Goal: Information Seeking & Learning: Find specific page/section

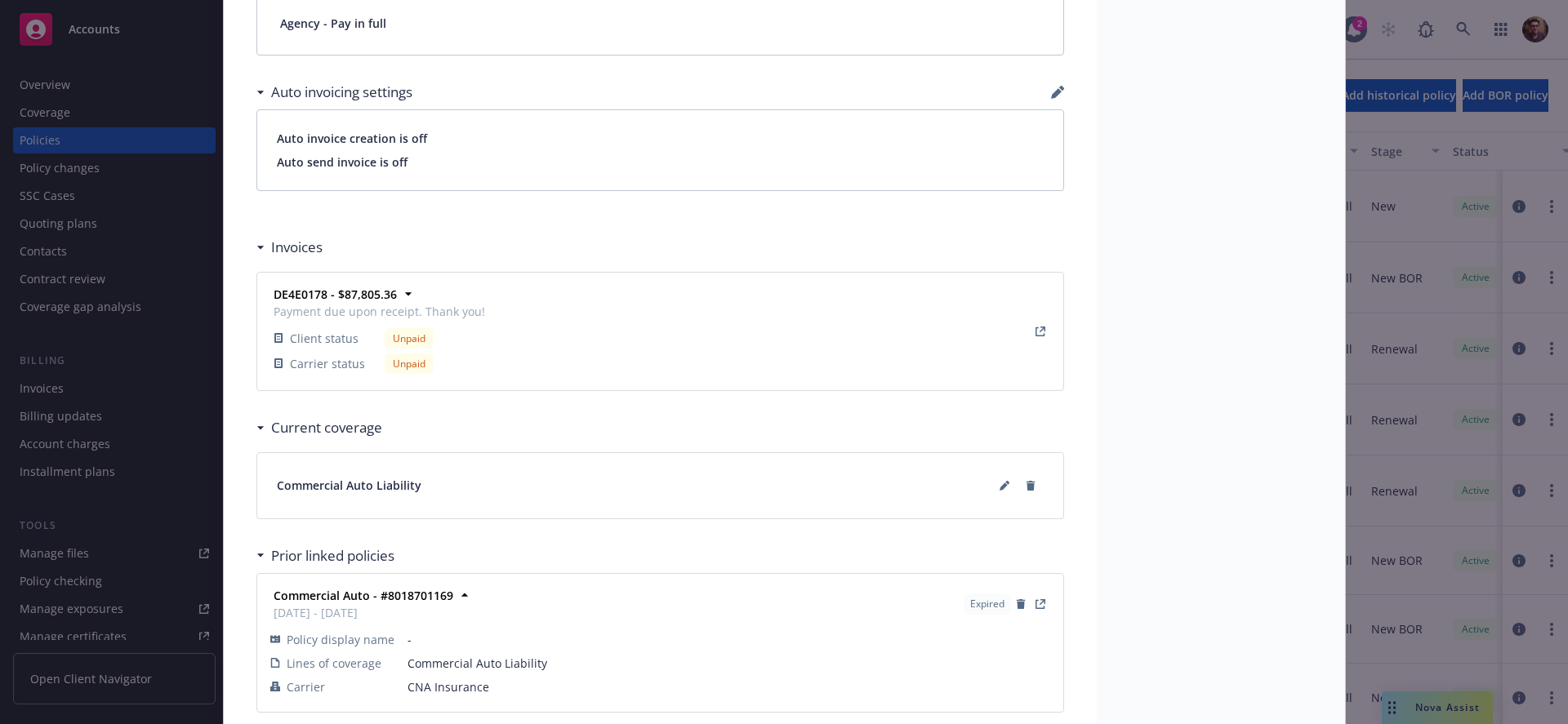
scroll to position [1369, 0]
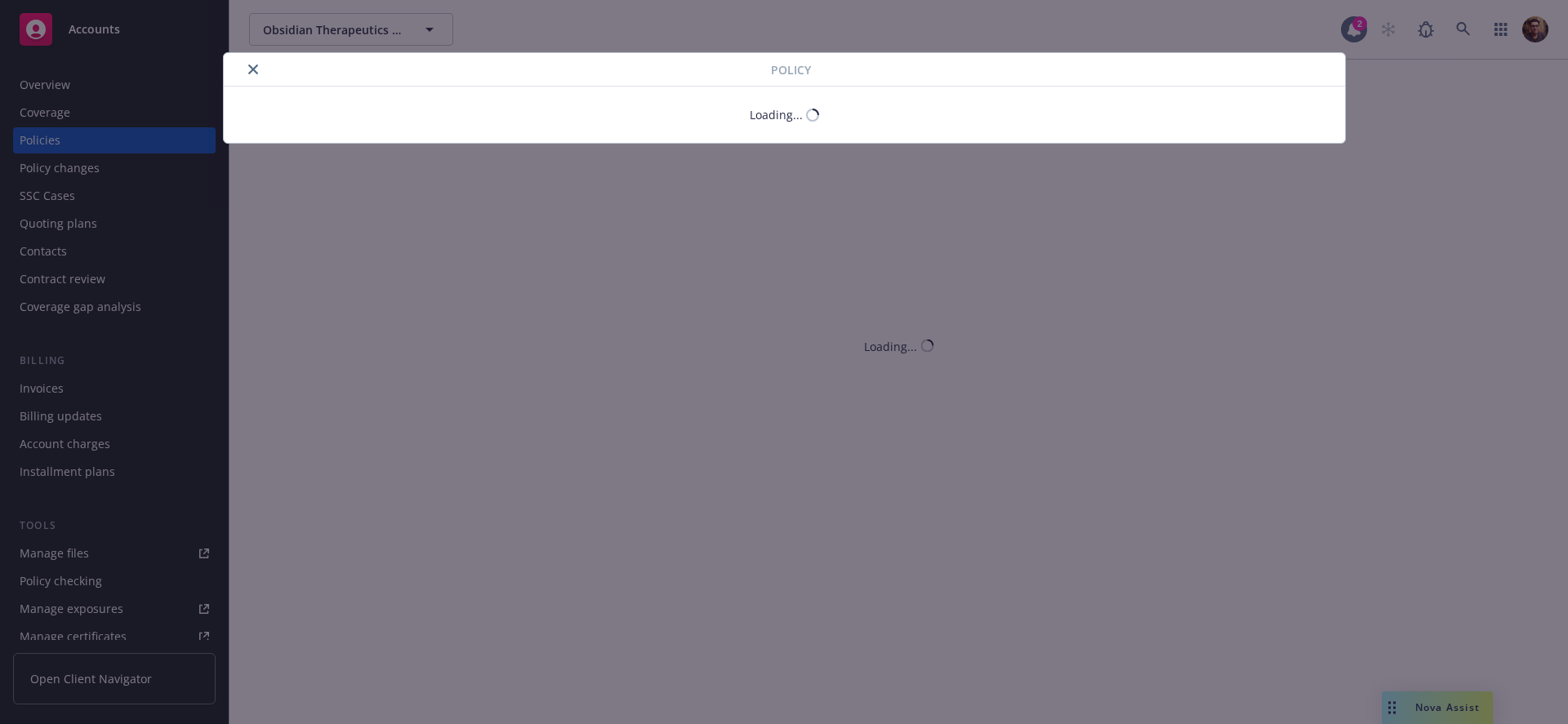
click at [64, 213] on div "Policy Loading..." at bounding box center [784, 362] width 1568 height 724
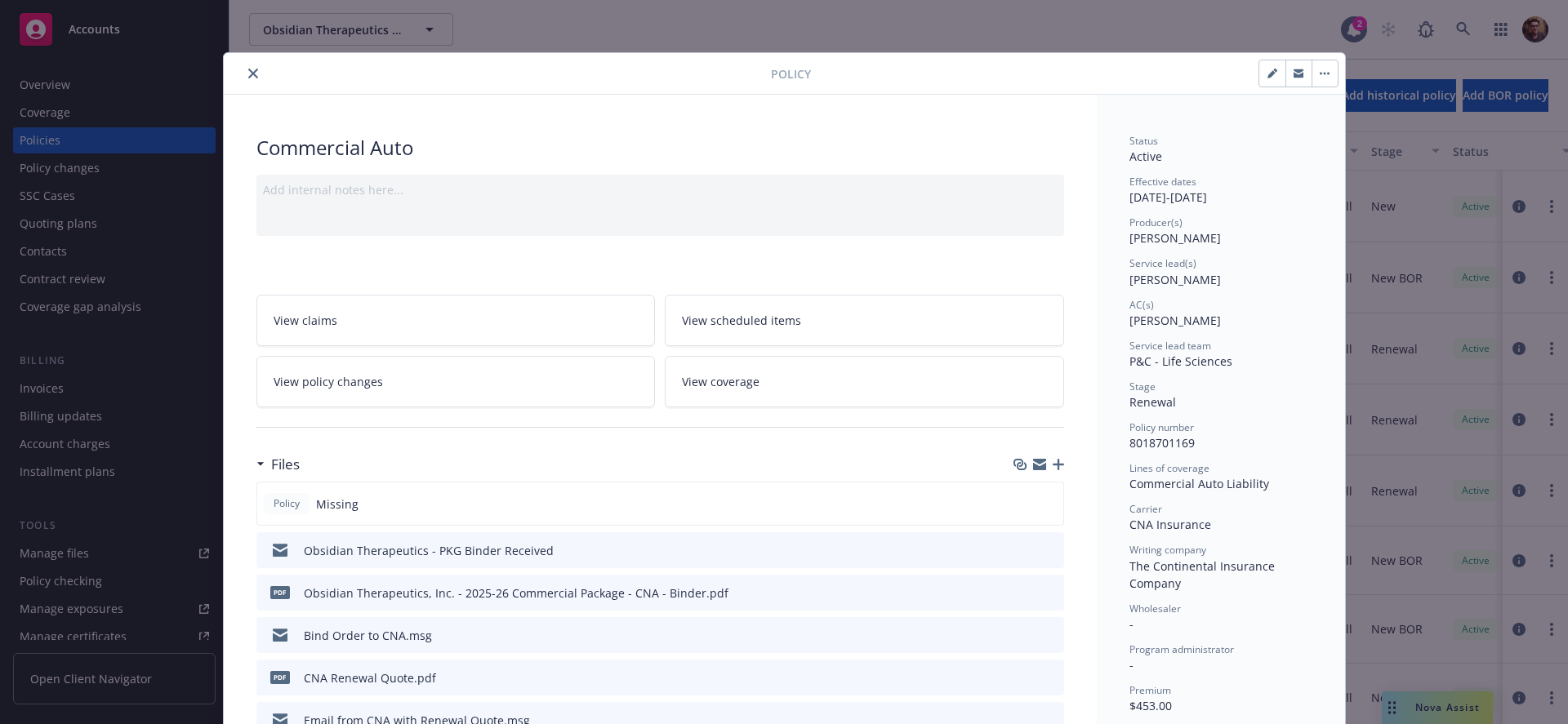
click at [65, 246] on div "Policy Commercial Auto Add internal notes here... View claims View scheduled it…" at bounding box center [784, 362] width 1568 height 724
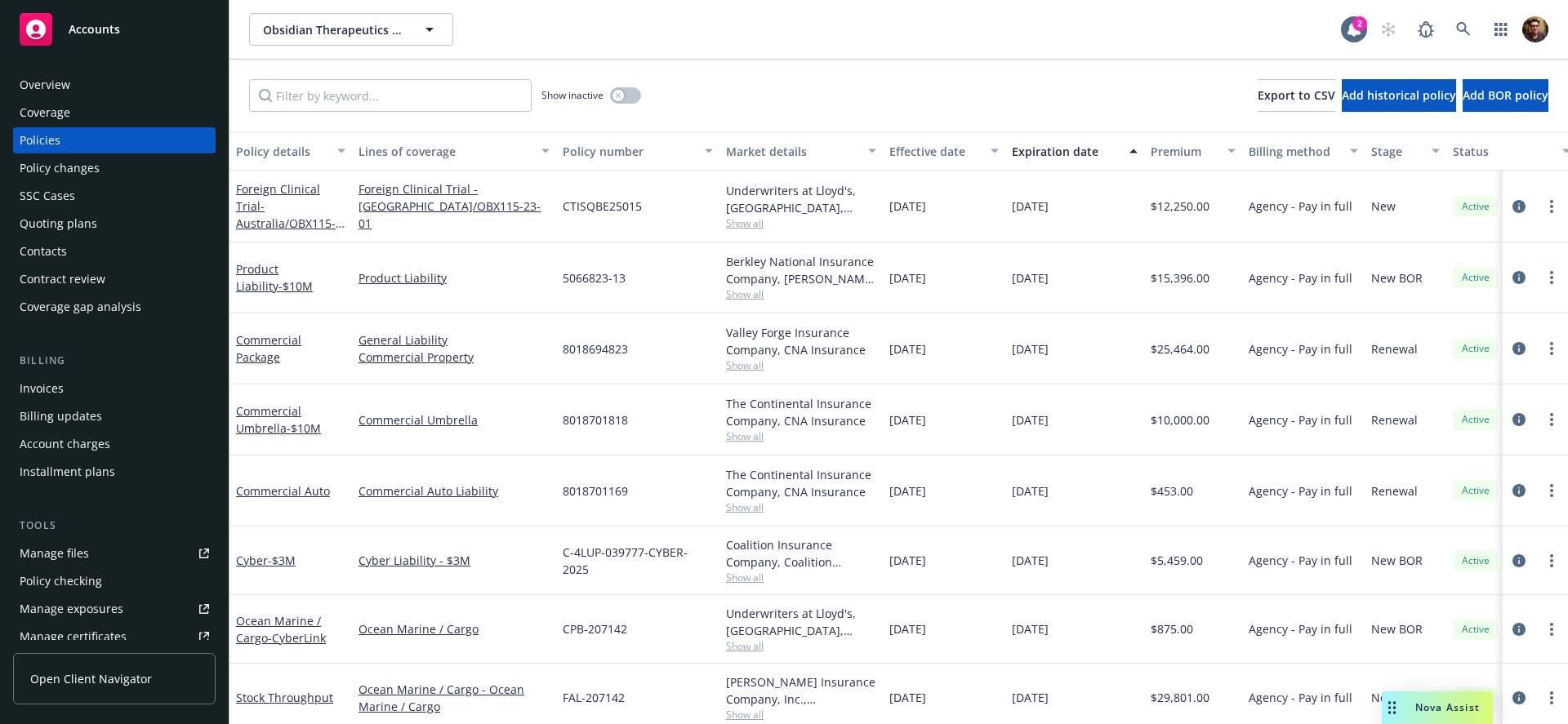
click at [74, 114] on div "Coverage" at bounding box center [115, 113] width 190 height 26
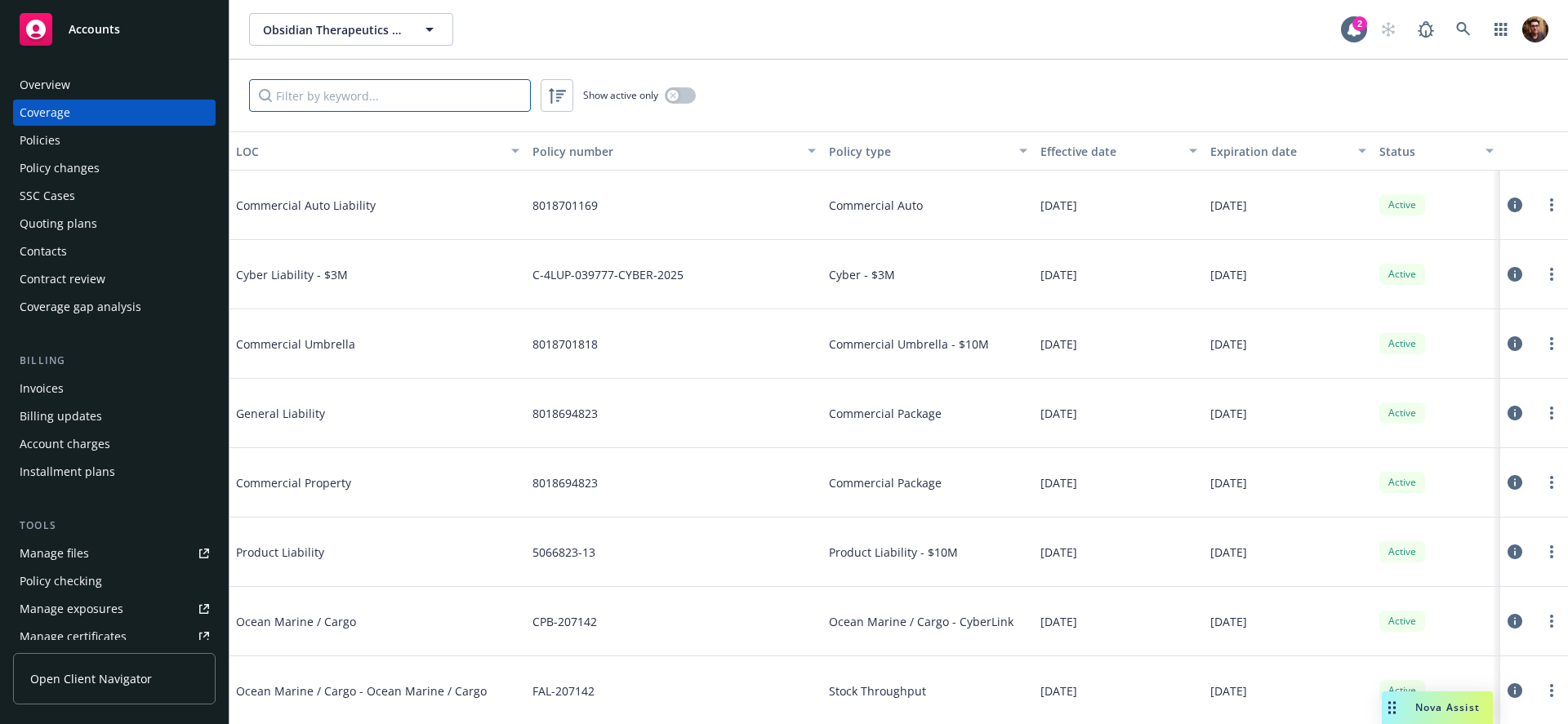
click at [425, 95] on input "Filter by keyword..." at bounding box center [390, 96] width 282 height 33
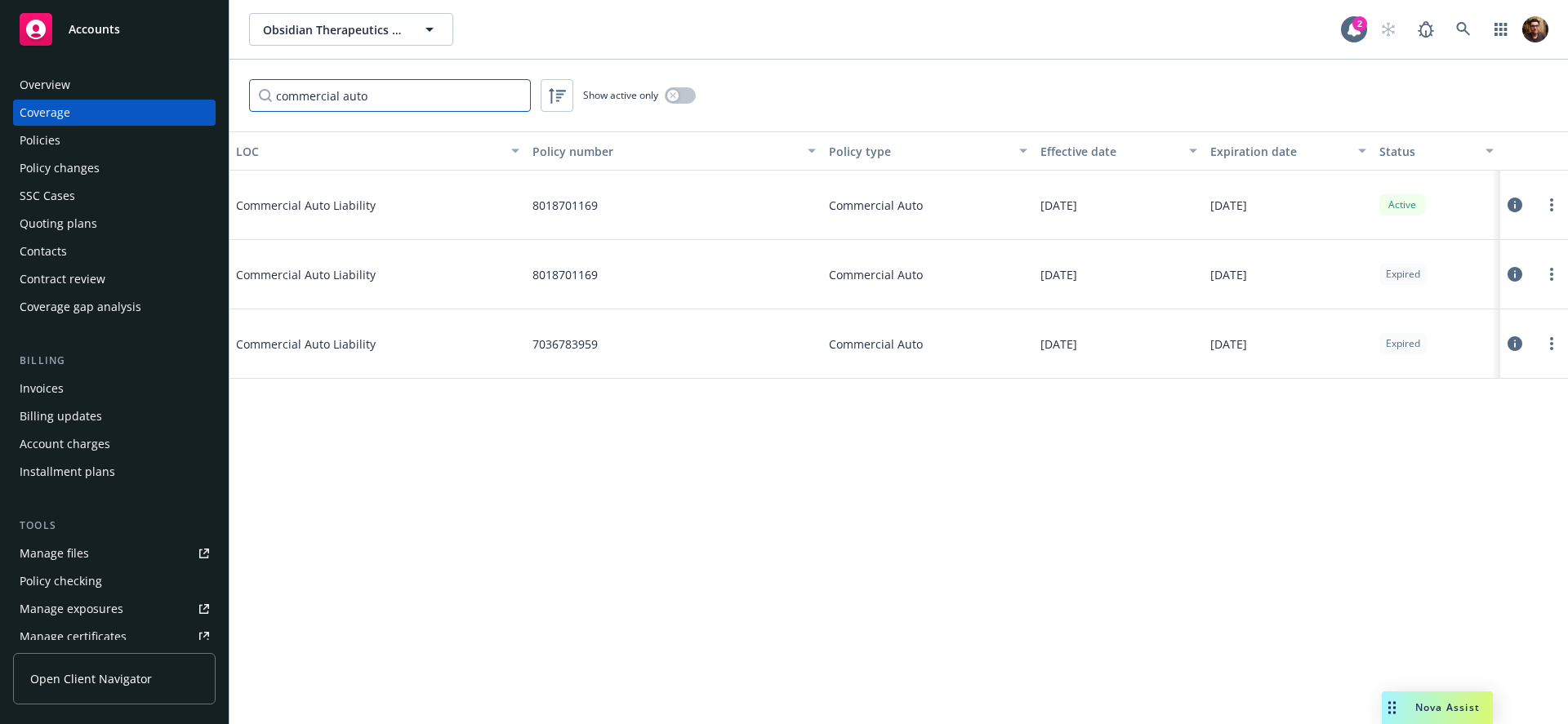
type input "commercial auto"
